Goal: Obtain resource: Download file/media

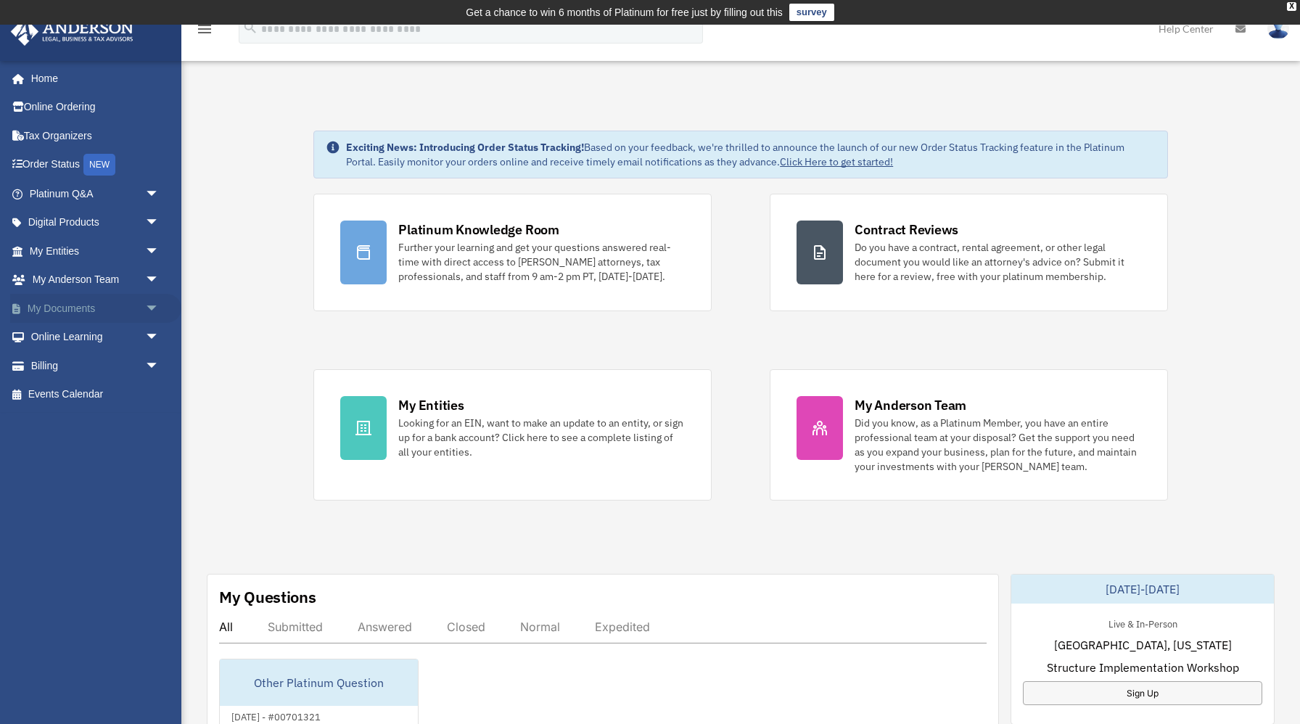
click at [148, 306] on span "arrow_drop_down" at bounding box center [159, 309] width 29 height 30
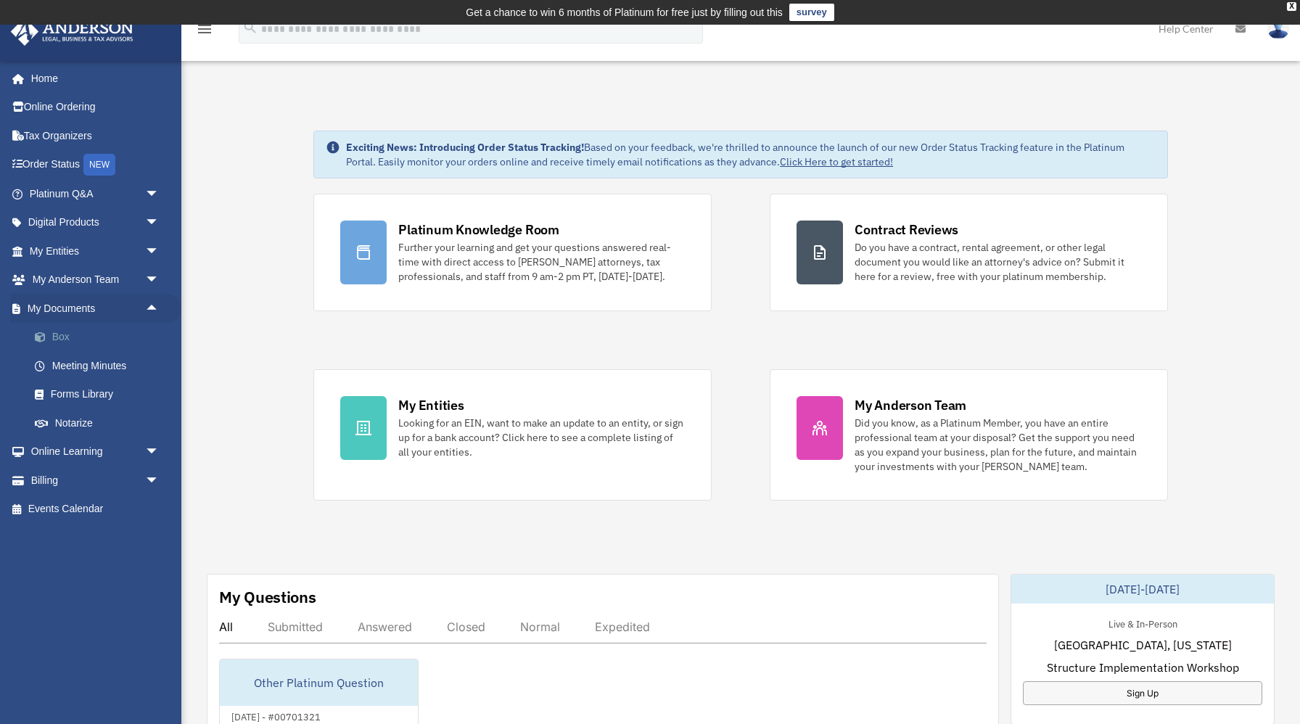
click at [88, 336] on link "Box" at bounding box center [100, 337] width 161 height 29
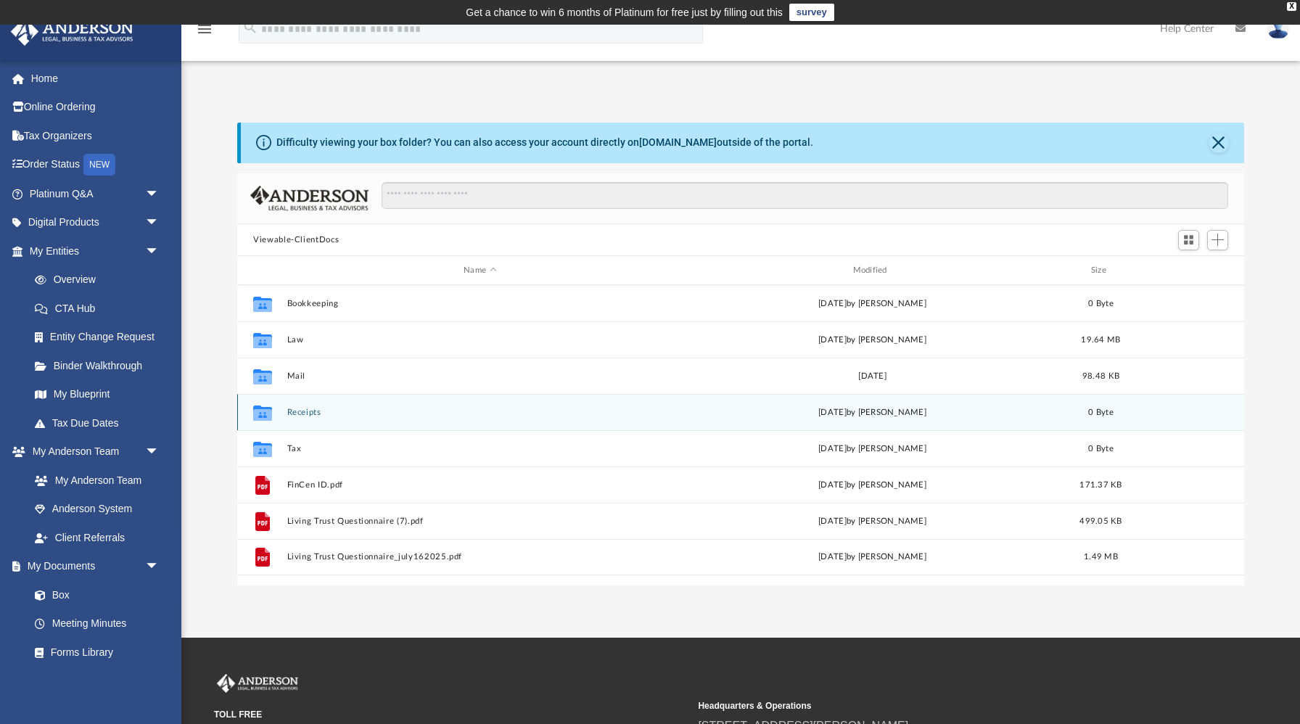
scroll to position [329, 1006]
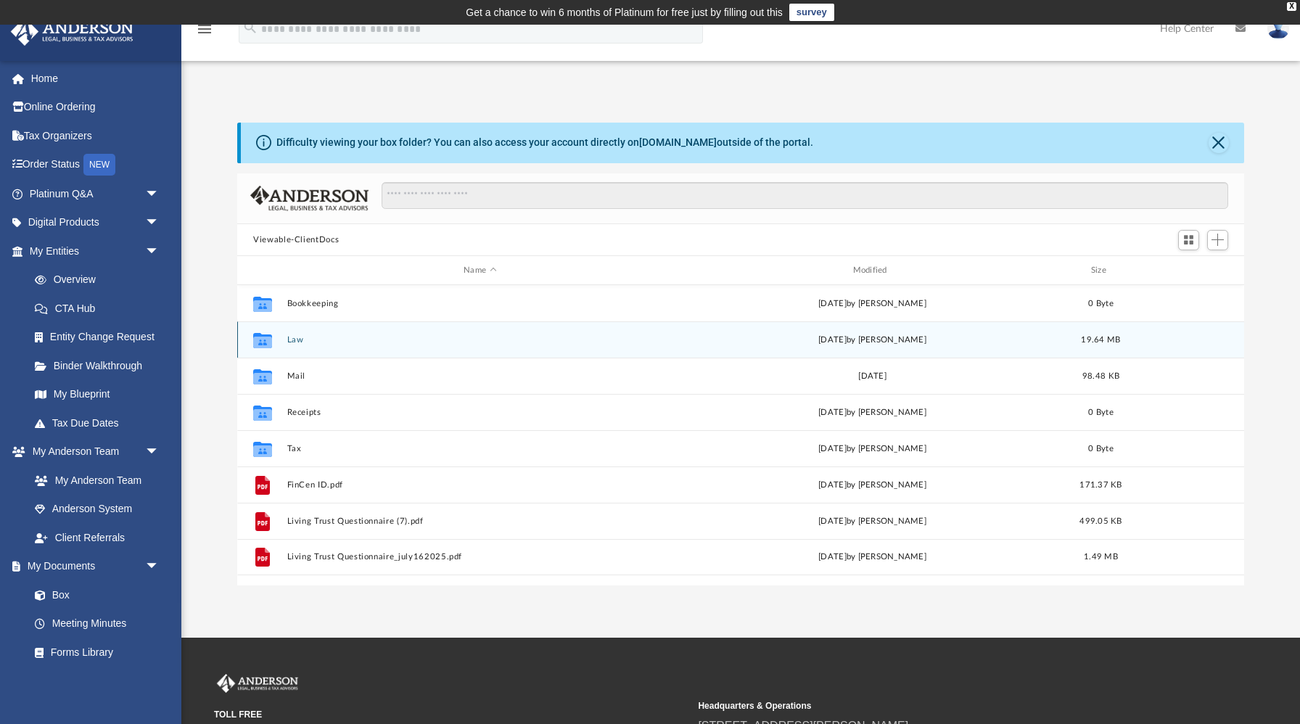
click at [298, 338] on button "Law" at bounding box center [480, 339] width 386 height 9
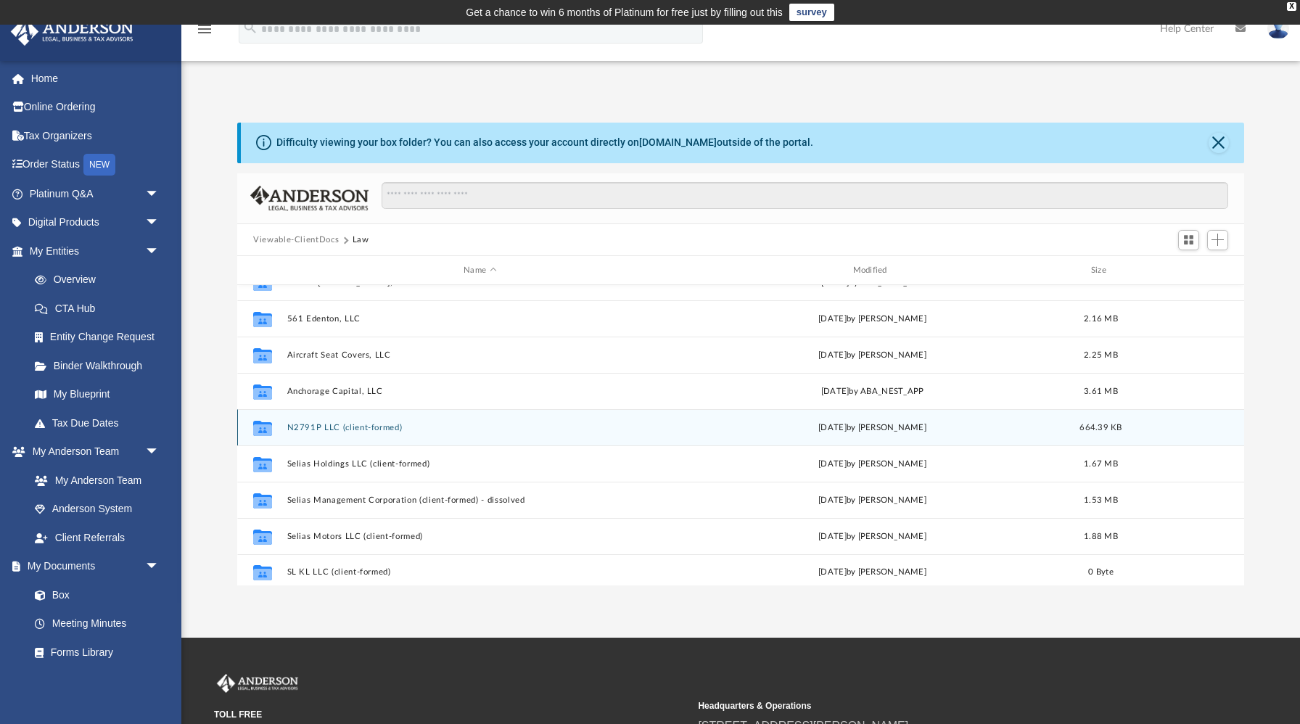
scroll to position [58, 0]
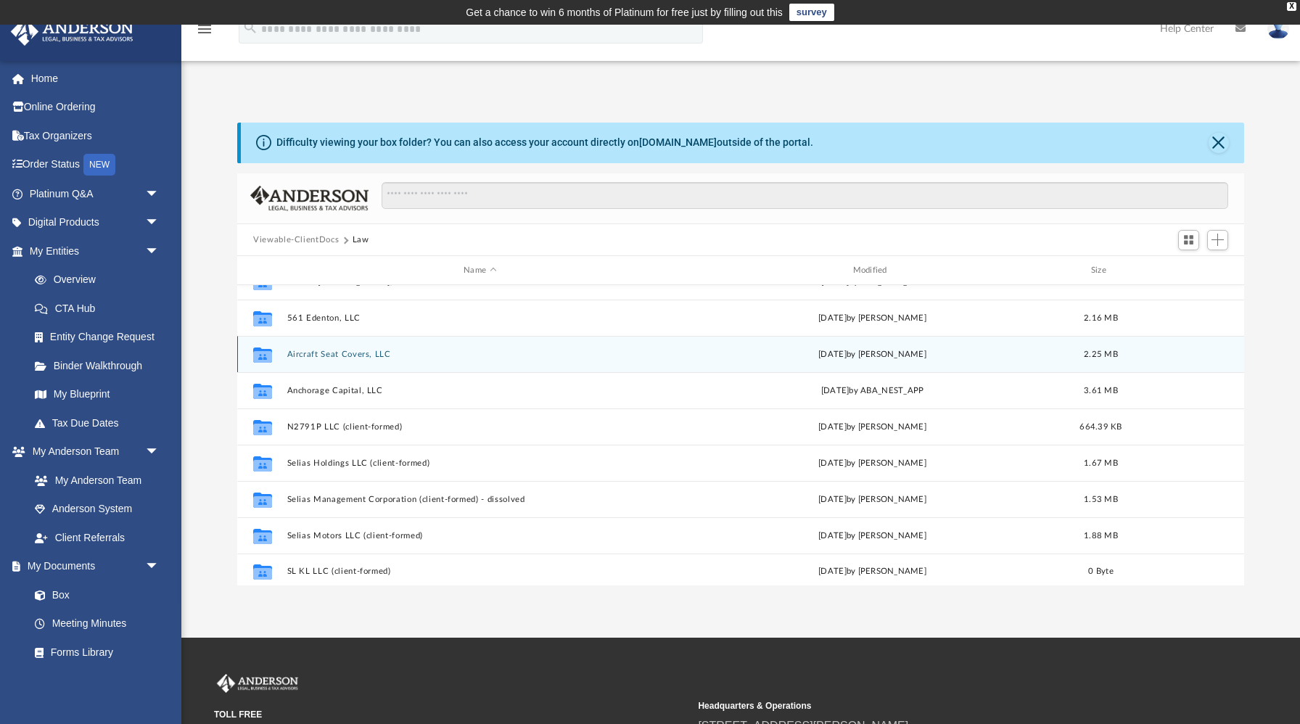
click at [350, 355] on button "Aircraft Seat Covers, LLC" at bounding box center [480, 354] width 386 height 9
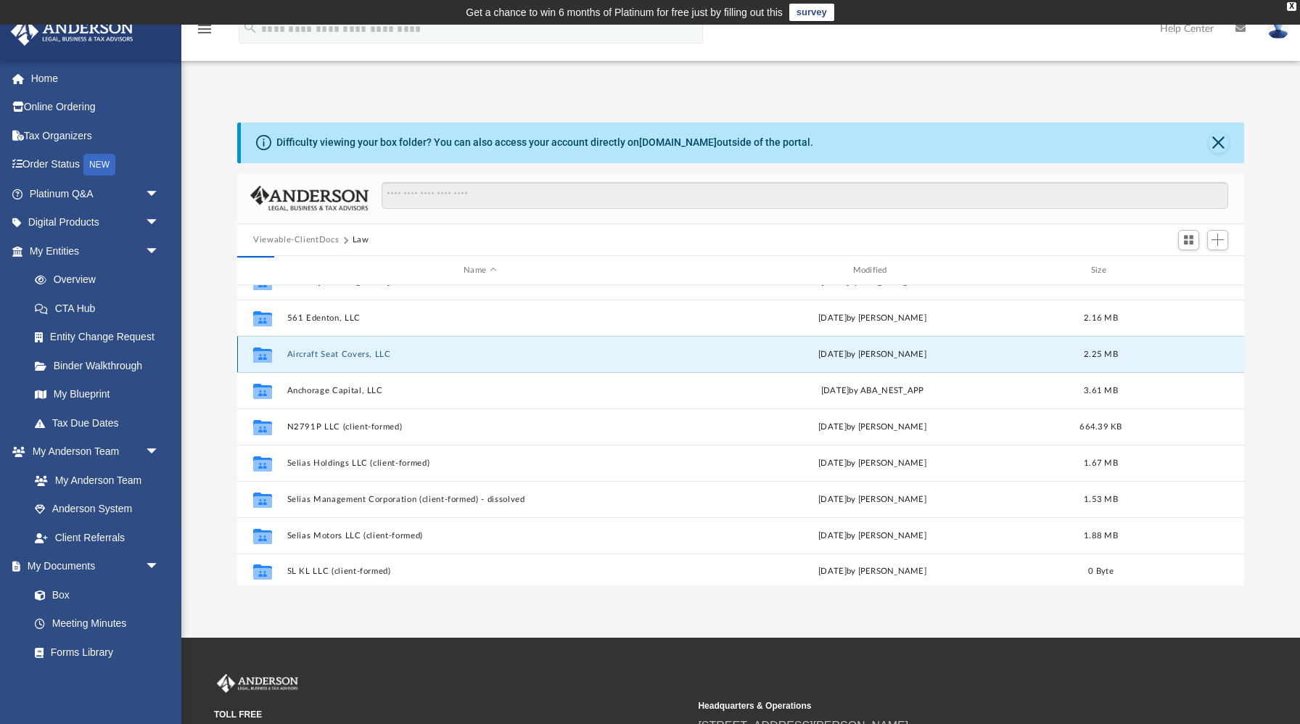
scroll to position [0, 0]
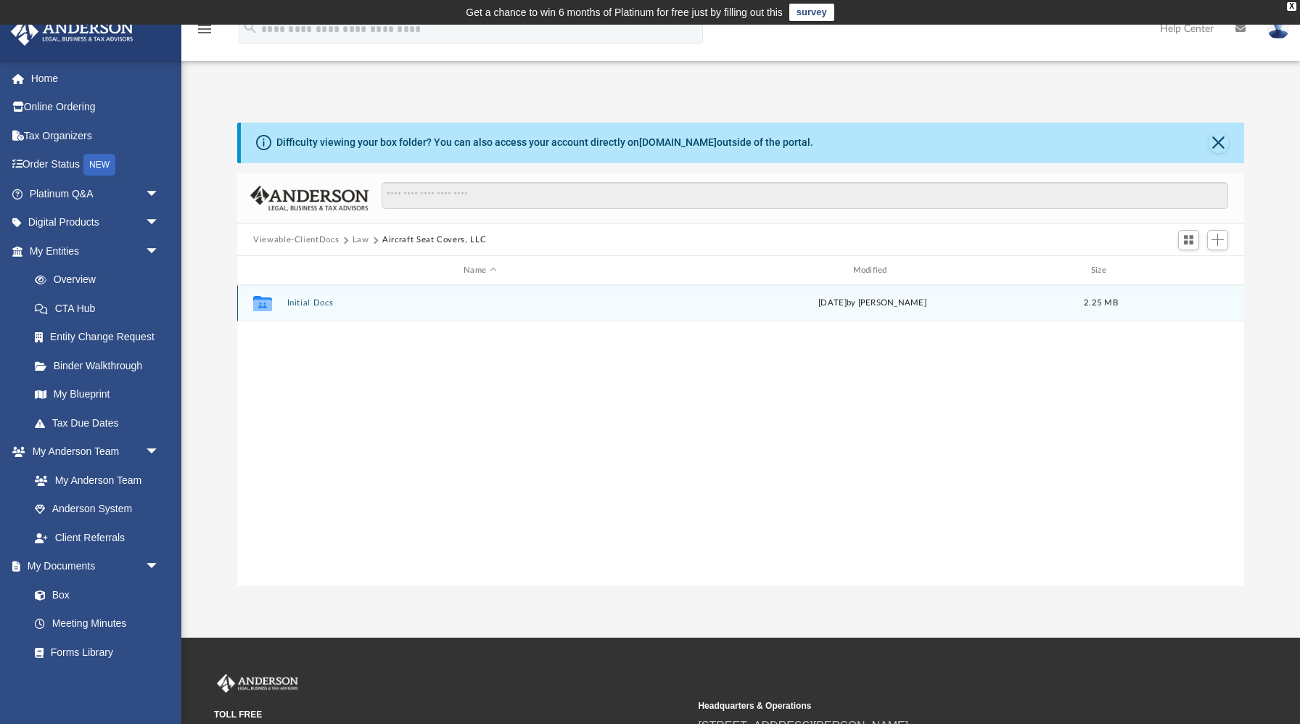
click at [305, 296] on div "Collaborated Folder Initial Docs Sat Aug 23 2025 by Samantha Turner 2.25 MB" at bounding box center [740, 303] width 1007 height 36
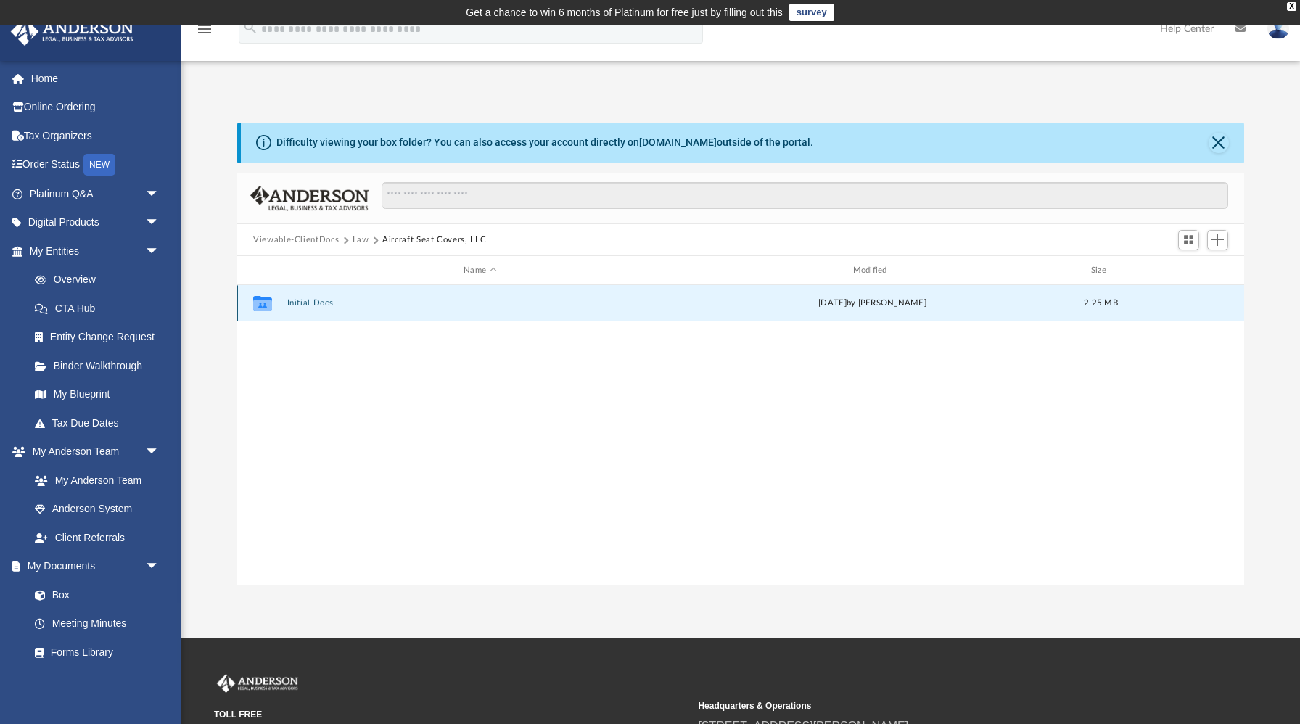
click at [303, 304] on button "Initial Docs" at bounding box center [480, 303] width 386 height 9
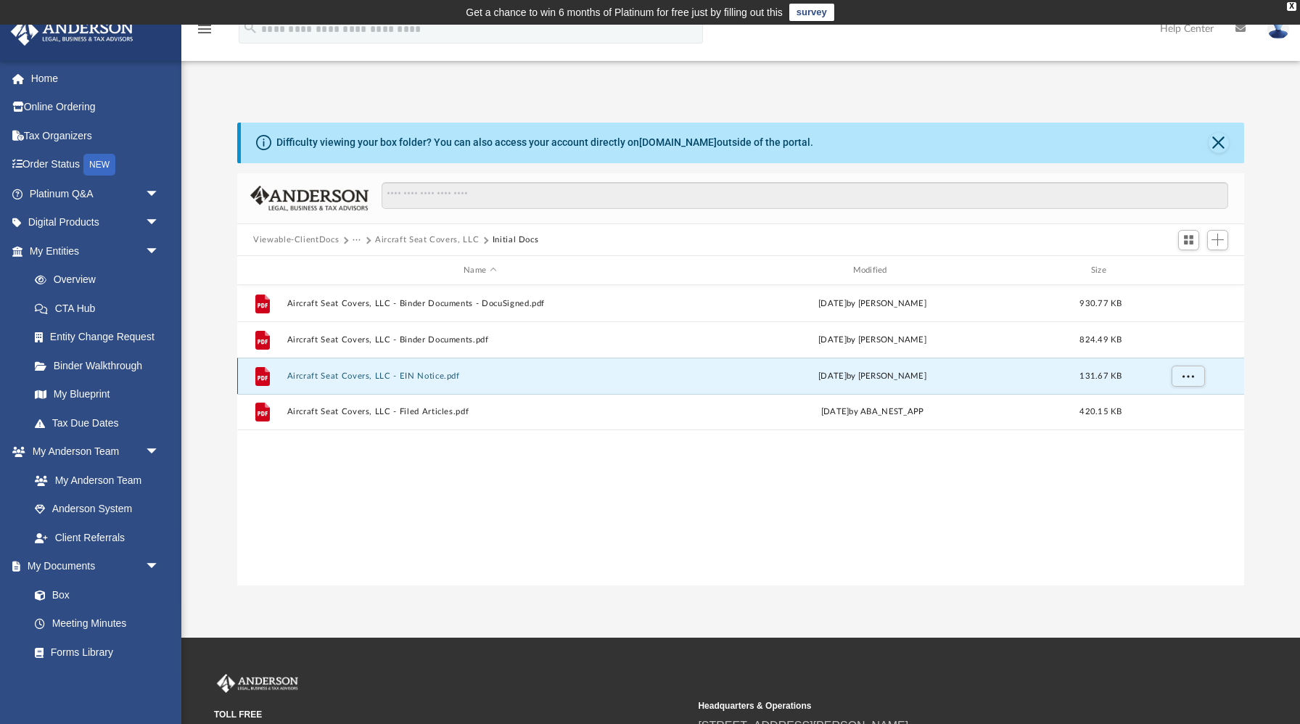
click at [413, 380] on button "Aircraft Seat Covers, LLC - EIN Notice.pdf" at bounding box center [480, 375] width 386 height 9
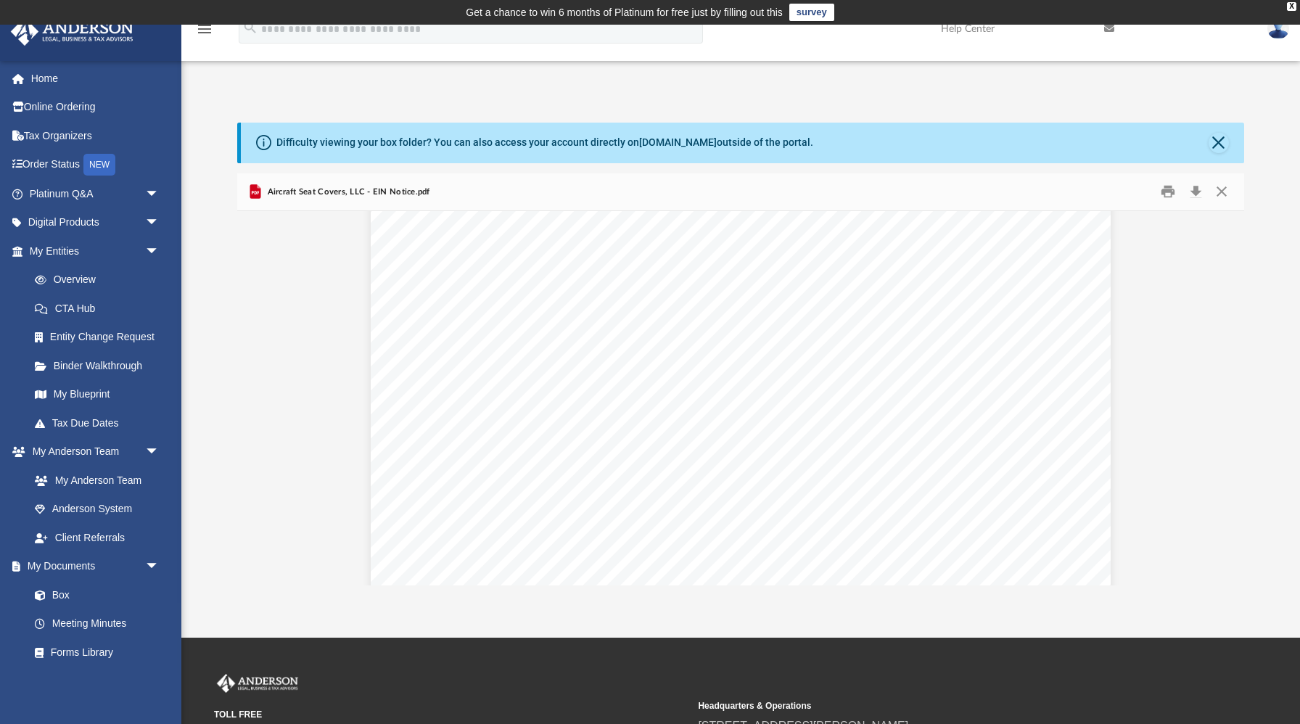
scroll to position [4071, 0]
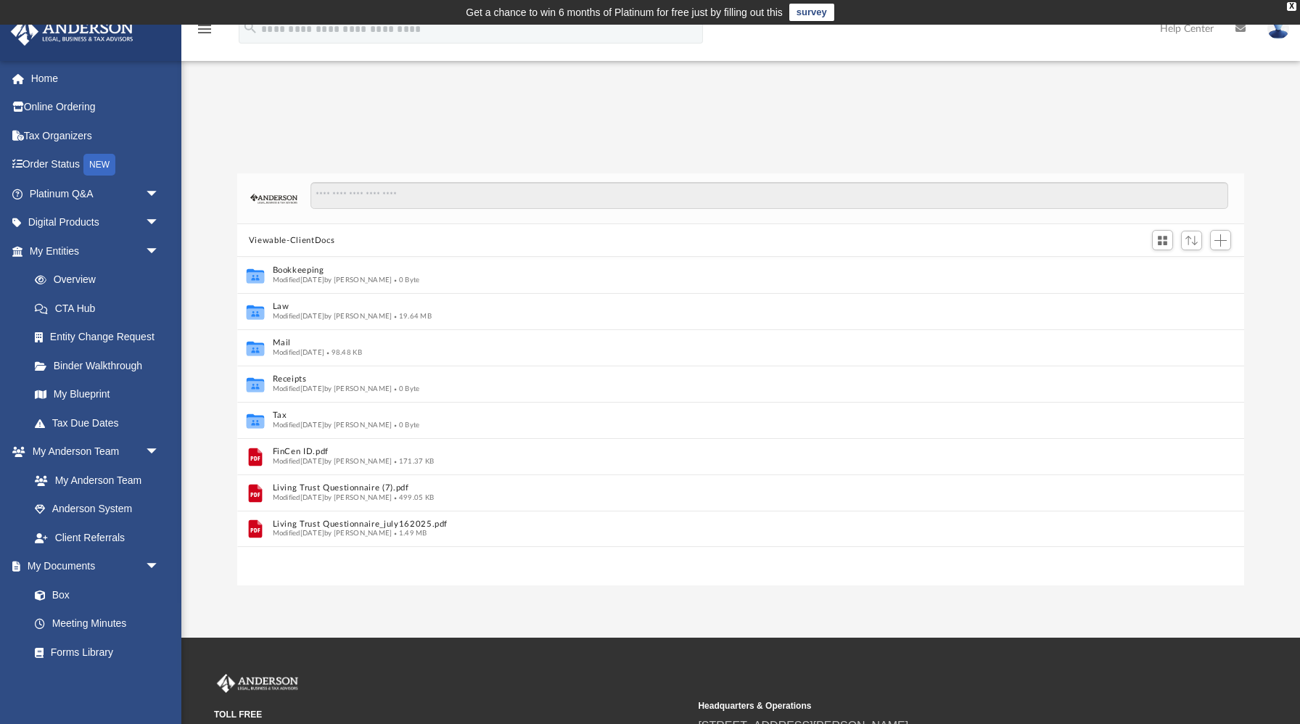
scroll to position [1, 1]
